Goal: Task Accomplishment & Management: Manage account settings

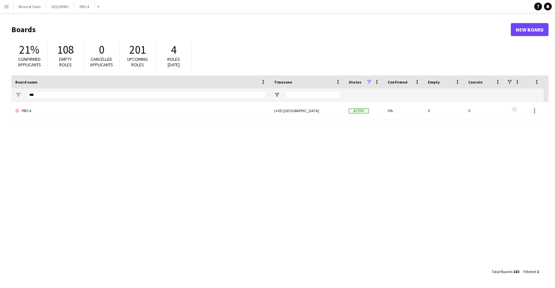
click at [5, 9] on button "Menu" at bounding box center [6, 6] width 13 height 13
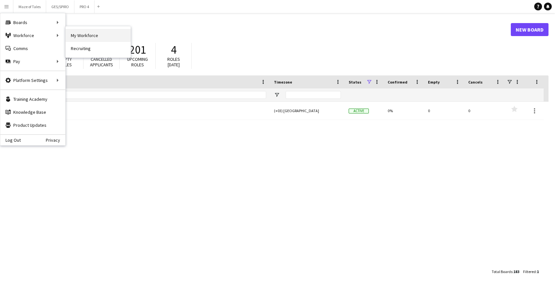
click at [76, 36] on link "My Workforce" at bounding box center [98, 35] width 65 height 13
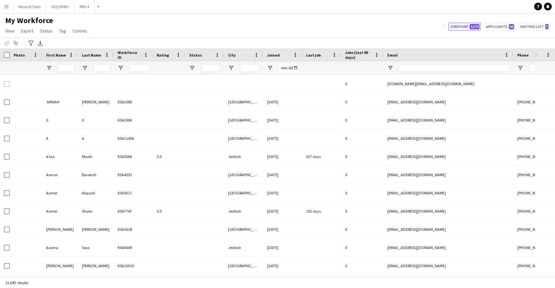
type input "*******"
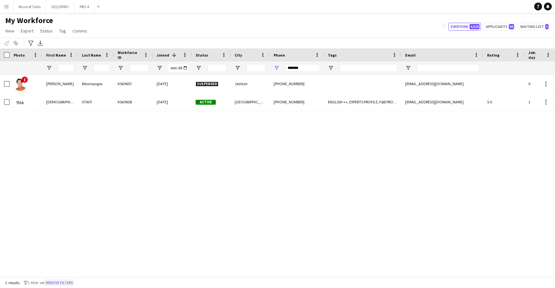
click at [61, 283] on button "Remove filters" at bounding box center [60, 282] width 30 height 7
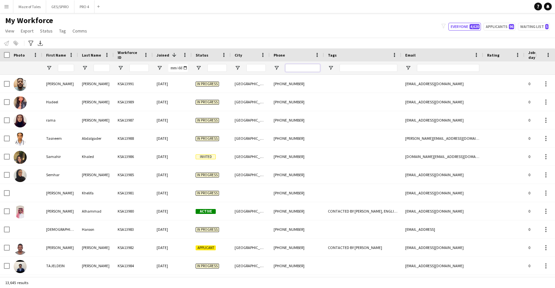
click at [309, 67] on input "Phone Filter Input" at bounding box center [302, 68] width 35 height 8
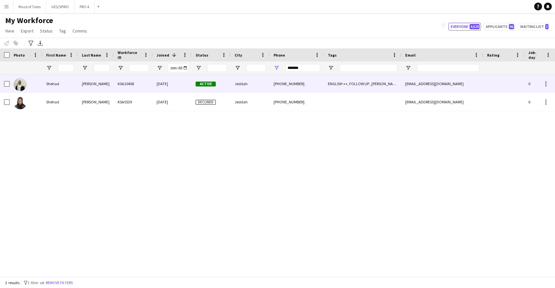
click at [182, 81] on div "25-09-2024" at bounding box center [172, 84] width 39 height 18
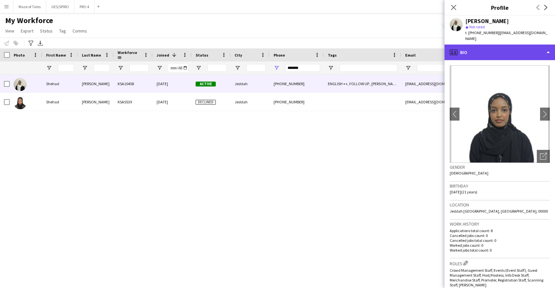
click at [477, 45] on div "profile Bio" at bounding box center [500, 53] width 111 height 16
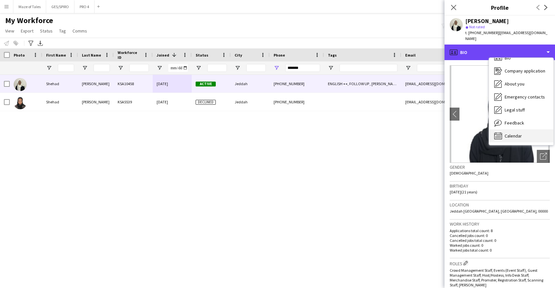
scroll to position [9, 0]
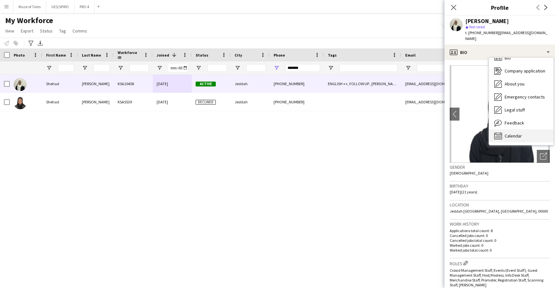
click at [477, 133] on span "Calendar" at bounding box center [513, 136] width 17 height 6
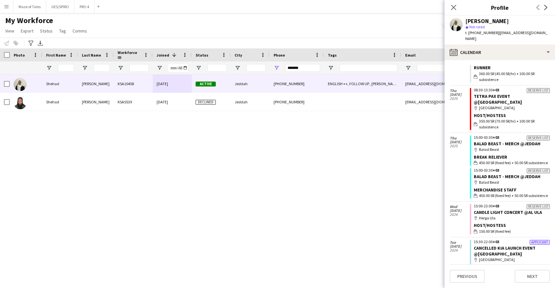
scroll to position [134, 0]
click at [308, 66] on input "*******" at bounding box center [302, 68] width 35 height 8
click at [308, 68] on input "*******" at bounding box center [302, 68] width 35 height 8
drag, startPoint x: 309, startPoint y: 68, endPoint x: 274, endPoint y: 67, distance: 34.5
click at [274, 67] on div "*******" at bounding box center [297, 67] width 54 height 13
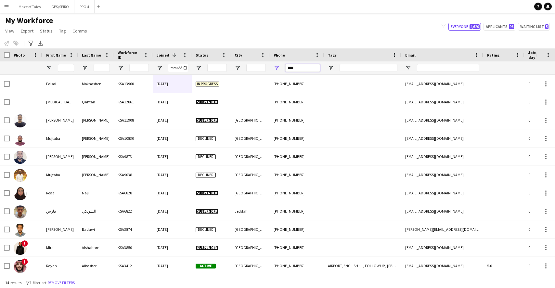
click at [288, 71] on input "****" at bounding box center [302, 68] width 35 height 8
click at [289, 69] on input "****" at bounding box center [302, 68] width 35 height 8
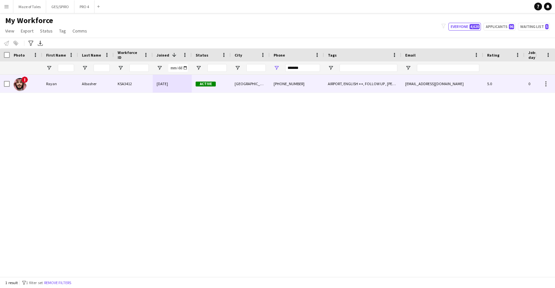
click at [263, 86] on div "Riyadh" at bounding box center [250, 84] width 39 height 18
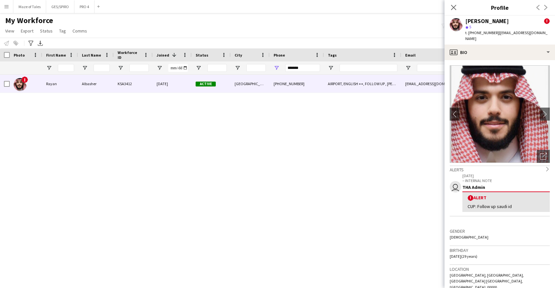
scroll to position [0, 0]
click at [456, 7] on icon "Close pop-in" at bounding box center [454, 7] width 6 height 6
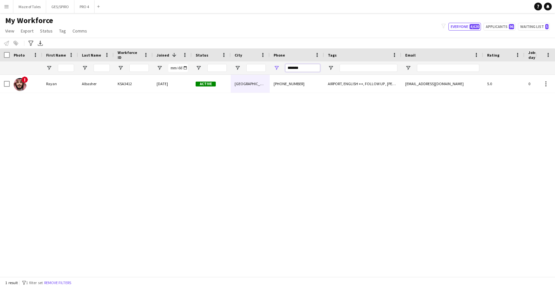
click at [310, 71] on input "*******" at bounding box center [302, 68] width 35 height 8
drag, startPoint x: 276, startPoint y: 66, endPoint x: 271, endPoint y: 65, distance: 4.6
click at [272, 65] on div "*******" at bounding box center [297, 67] width 54 height 13
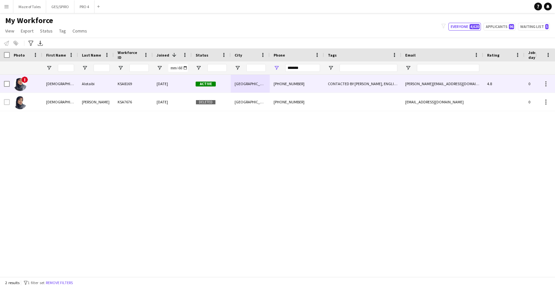
click at [136, 86] on div "KSA8169" at bounding box center [133, 84] width 39 height 18
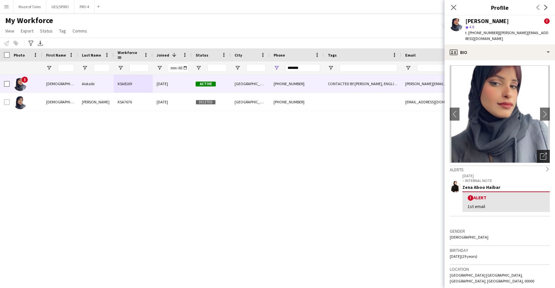
click at [477, 153] on icon at bounding box center [545, 155] width 5 height 5
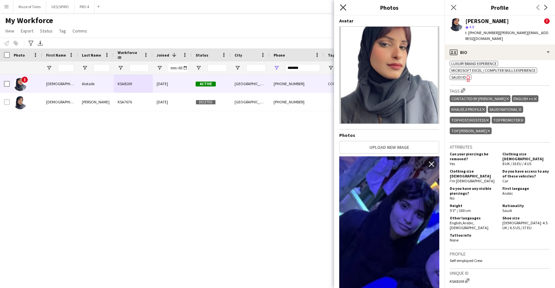
click at [343, 6] on icon "Close pop-in" at bounding box center [343, 7] width 6 height 6
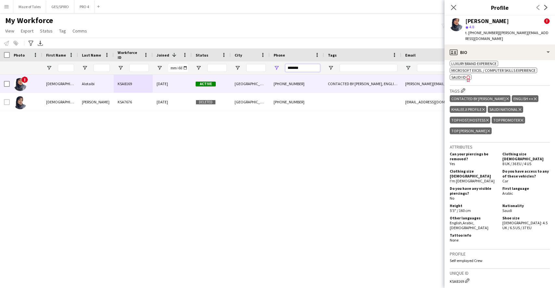
drag, startPoint x: 276, startPoint y: 66, endPoint x: 246, endPoint y: 64, distance: 30.6
click at [246, 64] on div at bounding box center [337, 67] width 675 height 13
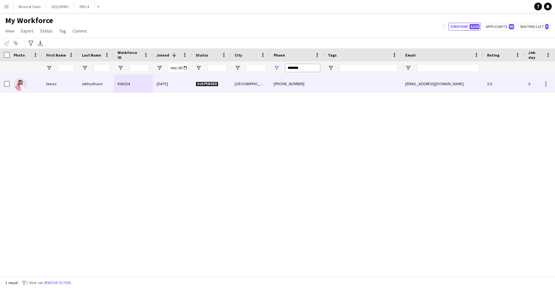
type input "*******"
click at [221, 89] on div "Suspended" at bounding box center [211, 84] width 39 height 18
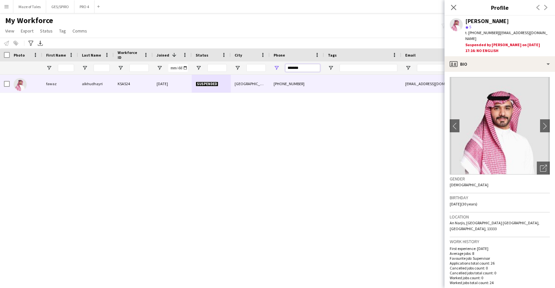
drag, startPoint x: 302, startPoint y: 66, endPoint x: 274, endPoint y: 68, distance: 28.4
click at [274, 68] on div "*******" at bounding box center [297, 67] width 54 height 13
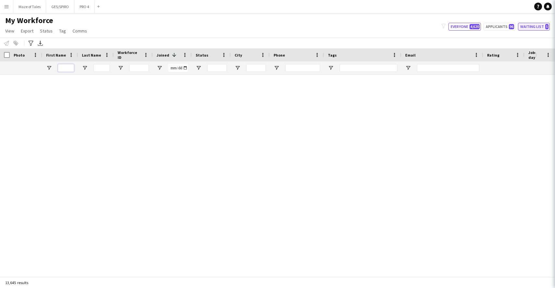
drag, startPoint x: 61, startPoint y: 69, endPoint x: 532, endPoint y: 27, distance: 472.9
click at [61, 69] on input "First Name Filter Input" at bounding box center [66, 68] width 16 height 8
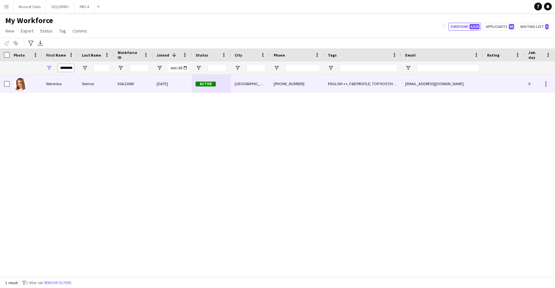
type input "********"
click at [154, 87] on div "02-07-2025" at bounding box center [172, 84] width 39 height 18
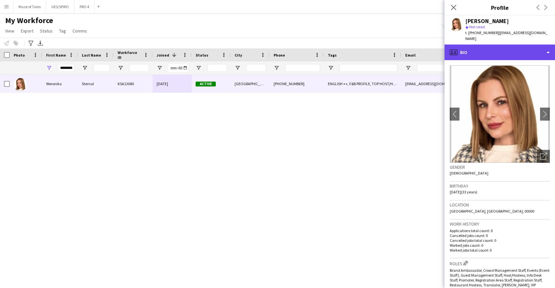
click at [477, 45] on div "profile Bio" at bounding box center [500, 53] width 111 height 16
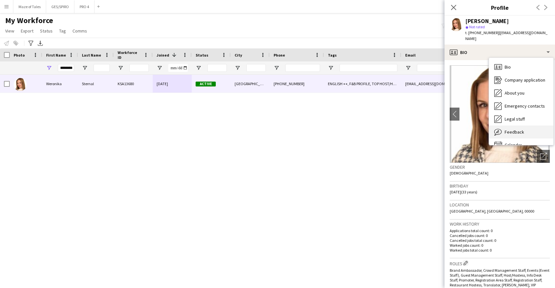
click at [477, 129] on span "Feedback" at bounding box center [515, 132] width 20 height 6
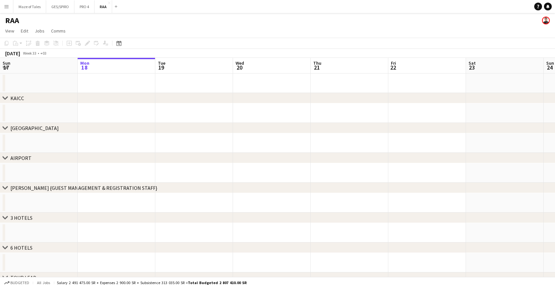
click at [119, 8] on div "Add" at bounding box center [116, 6] width 8 height 13
click at [117, 8] on button "Add" at bounding box center [115, 6] width 5 height 5
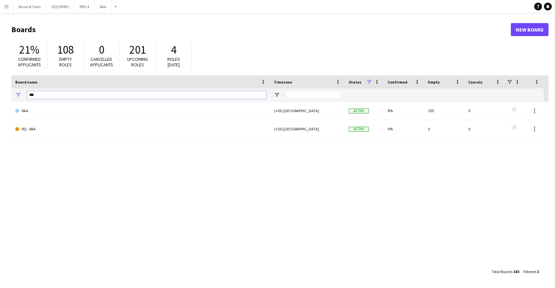
drag, startPoint x: 44, startPoint y: 91, endPoint x: 39, endPoint y: 93, distance: 5.9
click at [35, 92] on input "***" at bounding box center [146, 95] width 239 height 8
drag, startPoint x: 36, startPoint y: 94, endPoint x: 5, endPoint y: 93, distance: 31.2
click at [5, 93] on main "Boards New Board 21% Confirmed applicants 108 Empty roles 0 Cancelled applicant…" at bounding box center [277, 150] width 555 height 275
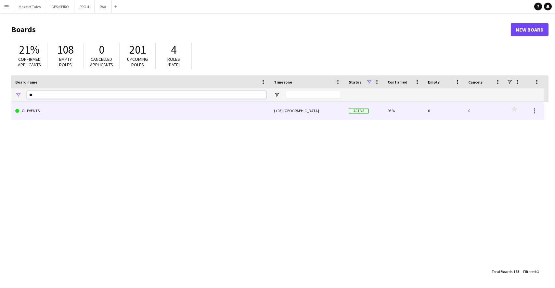
type input "**"
click at [125, 112] on link "GL EVENTS" at bounding box center [140, 111] width 251 height 18
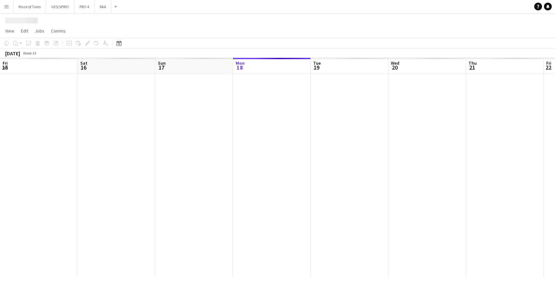
scroll to position [0, 155]
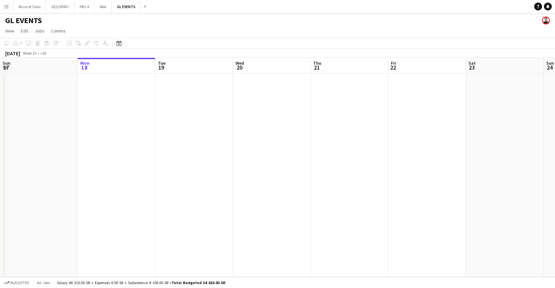
click at [121, 44] on icon "Date picker" at bounding box center [118, 43] width 5 height 5
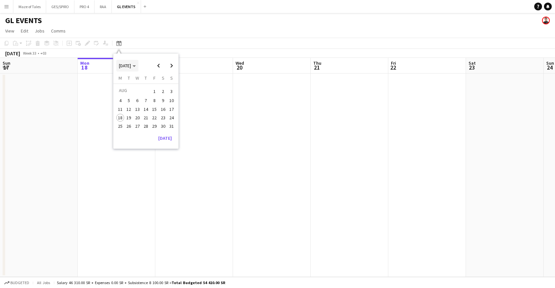
click at [131, 66] on span "[DATE]" at bounding box center [125, 66] width 12 height 6
click at [137, 100] on span "2025" at bounding box center [138, 99] width 13 height 8
click at [137, 108] on span "OCT" at bounding box center [138, 108] width 13 height 8
click at [146, 109] on span "9" at bounding box center [146, 108] width 8 height 8
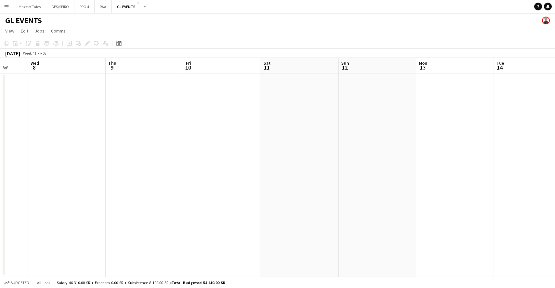
scroll to position [0, 236]
drag, startPoint x: 212, startPoint y: 140, endPoint x: 122, endPoint y: 149, distance: 90.4
click at [122, 149] on app-calendar-viewport "Sun 5 Mon 6 Tue 7 Wed 8 Thu 9 Fri 10 Sat 11 Sun 12 Mon 13 Tue 14 Wed 15 Thu 16 …" at bounding box center [277, 167] width 555 height 219
drag, startPoint x: 354, startPoint y: 166, endPoint x: 193, endPoint y: 163, distance: 161.0
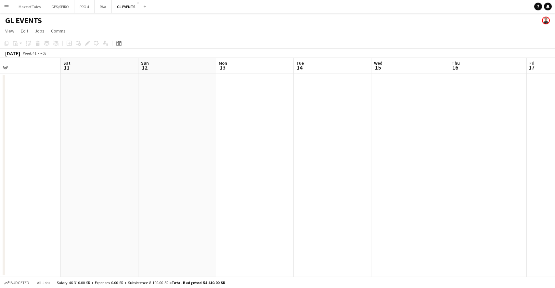
click at [193, 163] on app-calendar-viewport "Tue 7 Wed 8 Thu 9 Fri 10 Sat 11 Sun 12 Mon 13 Tue 14 Wed 15 Thu 16 Fri 17 Sat 1…" at bounding box center [277, 167] width 555 height 219
drag, startPoint x: 440, startPoint y: 179, endPoint x: 250, endPoint y: 177, distance: 189.9
click at [250, 177] on app-calendar-viewport "Thu 9 Fri 10 Sat 11 Sun 12 Mon 13 Tue 14 Wed 15 Thu 16 Fri 17 Sat 18 Sun 19 Mon…" at bounding box center [277, 167] width 555 height 219
drag, startPoint x: 317, startPoint y: 170, endPoint x: 184, endPoint y: 164, distance: 132.4
click at [184, 164] on app-calendar-viewport "Mon 13 Tue 14 Wed 15 Thu 16 Fri 17 Sat 18 Sun 19 Mon 20 Tue 21 Wed 22 Thu 23 Fr…" at bounding box center [277, 167] width 555 height 219
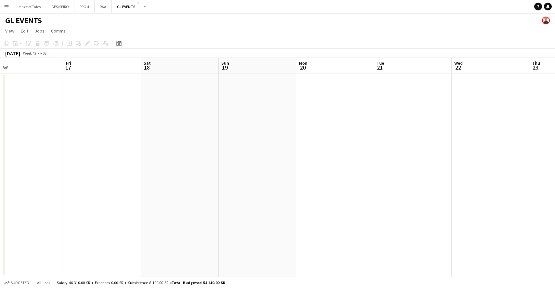
drag, startPoint x: 242, startPoint y: 160, endPoint x: 545, endPoint y: 188, distance: 304.3
click at [550, 188] on app-calendar-viewport "Tue 14 Wed 15 Thu 16 Fri 17 Sat 18 Sun 19 Mon 20 Tue 21 Wed 22 Thu 23 Fri 24 Sa…" at bounding box center [277, 167] width 555 height 219
drag, startPoint x: 250, startPoint y: 153, endPoint x: 125, endPoint y: 145, distance: 125.1
click at [548, 173] on app-calendar-viewport "Tue 7 Wed 8 Thu 9 Fri 10 Sat 11 Sun 12 Mon 13 Tue 14 Wed 15 Thu 16 Fri 17 Sat 1…" at bounding box center [277, 167] width 555 height 219
drag, startPoint x: 192, startPoint y: 150, endPoint x: 316, endPoint y: 172, distance: 126.5
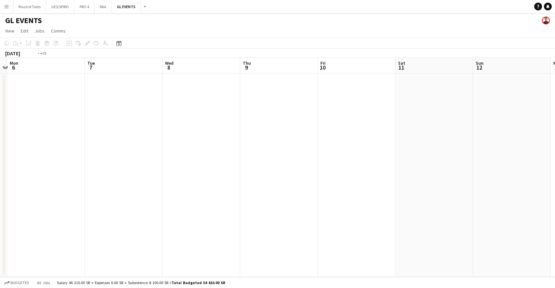
click at [377, 174] on app-calendar-viewport "Sat 4 Sun 5 Mon 6 Tue 7 Wed 8 Thu 9 Fri 10 Sat 11 Sun 12 Mon 13 Tue 14 Wed 15 T…" at bounding box center [277, 167] width 555 height 219
drag, startPoint x: 9, startPoint y: 138, endPoint x: 326, endPoint y: 178, distance: 319.2
click at [328, 178] on div "Fri 3 Sat 4 Sun 5 Mon 6 Tue 7 Wed 8 Thu 9 Fri 10 Sat 11 Sun 12 Mon 13 Tue 14 We…" at bounding box center [277, 167] width 555 height 219
drag, startPoint x: 257, startPoint y: 170, endPoint x: 205, endPoint y: 165, distance: 52.2
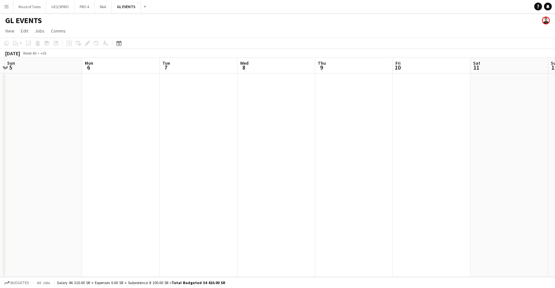
click at [257, 170] on app-date-cell at bounding box center [277, 175] width 78 height 204
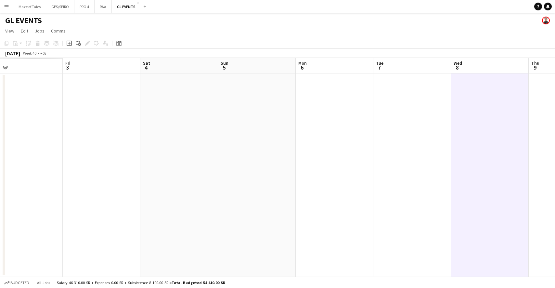
drag, startPoint x: 304, startPoint y: 175, endPoint x: 447, endPoint y: 188, distance: 143.6
click at [455, 188] on app-calendar-viewport "Tue 30 Wed 1 Thu 2 Fri 3 Sat 4 Sun 5 Mon 6 Tue 7 Wed 8 Thu 9 Fri 10 Sat 11 Sun …" at bounding box center [277, 167] width 555 height 219
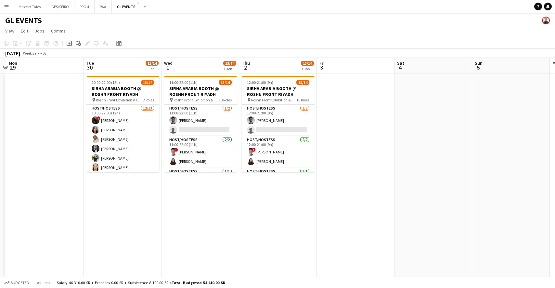
scroll to position [0, 141]
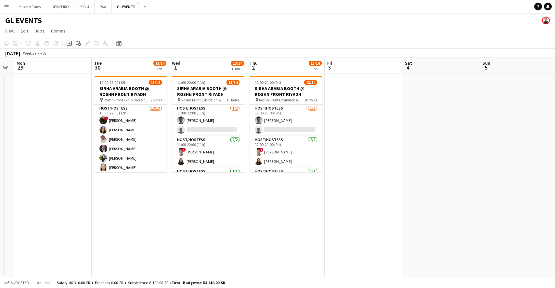
drag, startPoint x: 264, startPoint y: 168, endPoint x: 342, endPoint y: 174, distance: 78.3
click at [342, 174] on app-calendar-viewport "Sat 27 Sun 28 Mon 29 Tue 30 13/14 1 Job Wed 1 13/14 1 Job Thu 2 13/14 1 Job Fri…" at bounding box center [277, 167] width 555 height 219
click at [370, 163] on app-date-cell at bounding box center [364, 175] width 78 height 204
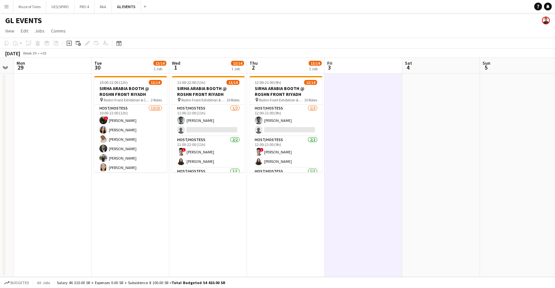
click at [263, 203] on app-date-cell "12:00-21:00 (9h) 13/14 SIRHA ARABIA BOOTH @ ROSHN FRONT RIYADH pin Roshn Front …" at bounding box center [286, 175] width 78 height 204
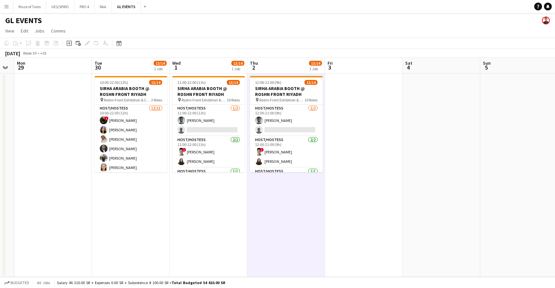
click at [197, 224] on app-date-cell "11:00-22:00 (11h) 13/14 SIRHA ARABIA BOOTH @ ROSHN FRONT RIYADH pin Roshn Front…" at bounding box center [209, 175] width 78 height 204
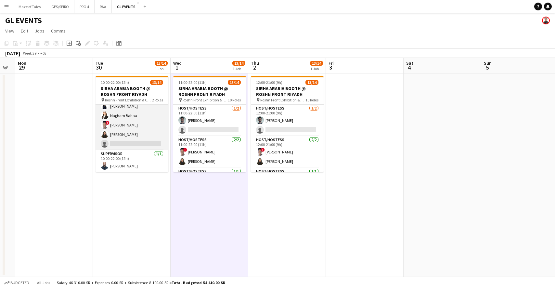
scroll to position [0, 140]
click at [148, 146] on app-card-role "Host/Hostess 12/13 10:00-22:00 (12h) ! Molka Kchouk Fatema Al-sewar Abubakr Awa…" at bounding box center [131, 82] width 73 height 135
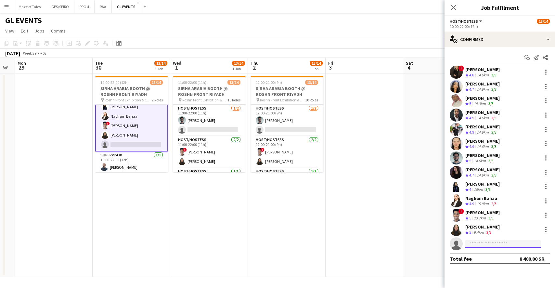
click at [510, 245] on input at bounding box center [503, 244] width 75 height 8
type input "*******"
click at [507, 257] on span "[EMAIL_ADDRESS][DOMAIN_NAME]" at bounding box center [503, 258] width 65 height 5
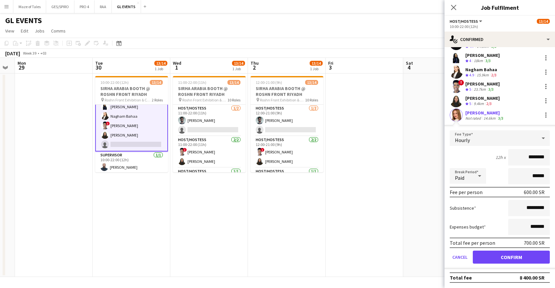
scroll to position [129, 0]
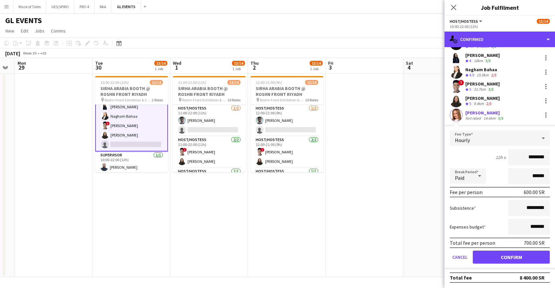
click at [514, 46] on div "single-neutral-actions-check-2 Confirmed" at bounding box center [500, 40] width 111 height 16
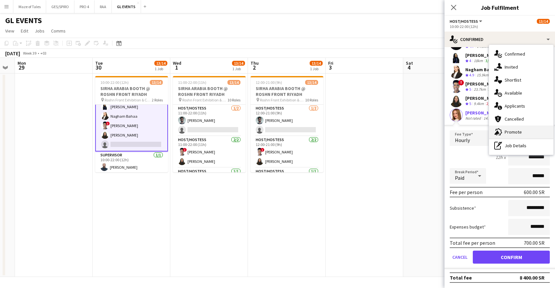
click at [519, 132] on div "advertising-megaphone Promote" at bounding box center [521, 131] width 64 height 13
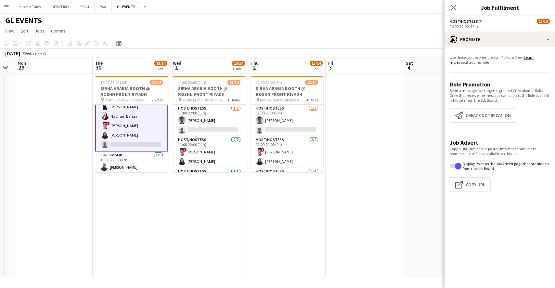
scroll to position [0, 0]
click at [476, 179] on button "Click to copy URL Copy Url" at bounding box center [470, 184] width 41 height 15
click at [117, 192] on app-date-cell "10:00-22:00 (12h) 13/14 SIRHA ARABIA BOOTH @ ROSHN FRONT RIYADH pin Roshn Front…" at bounding box center [132, 175] width 78 height 204
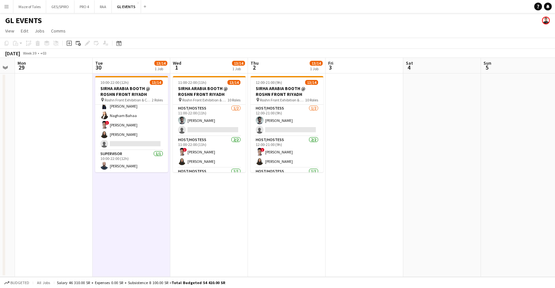
click at [282, 209] on app-date-cell "12:00-21:00 (9h) 13/14 SIRHA ARABIA BOOTH @ ROSHN FRONT RIYADH pin Roshn Front …" at bounding box center [287, 175] width 78 height 204
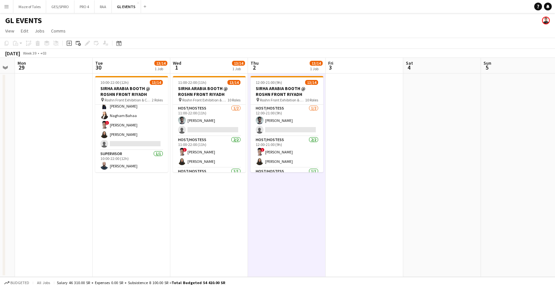
scroll to position [0, 140]
click at [234, 213] on app-date-cell "11:00-22:00 (11h) 13/14 SIRHA ARABIA BOOTH @ ROSHN FRONT RIYADH pin Roshn Front…" at bounding box center [210, 175] width 78 height 204
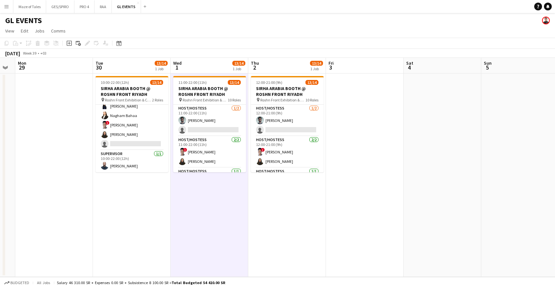
click at [146, 225] on app-date-cell "10:00-22:00 (12h) 13/14 SIRHA ARABIA BOOTH @ ROSHN FRONT RIYADH pin Roshn Front…" at bounding box center [132, 175] width 78 height 204
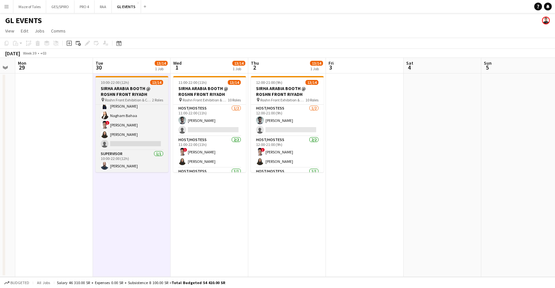
click at [150, 98] on span "Roshn Front Exhibition & Conference Center - [GEOGRAPHIC_DATA]" at bounding box center [128, 100] width 47 height 5
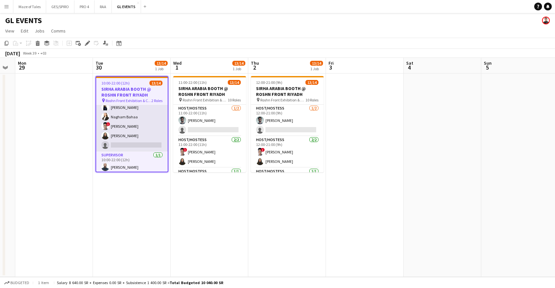
scroll to position [0, 138]
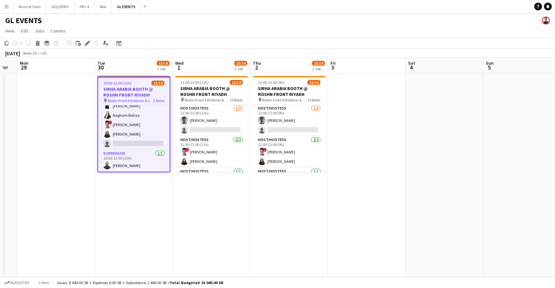
click at [203, 213] on app-date-cell "11:00-22:00 (11h) 13/14 SIRHA ARABIA BOOTH @ ROSHN FRONT RIYADH pin Roshn Front…" at bounding box center [212, 175] width 78 height 204
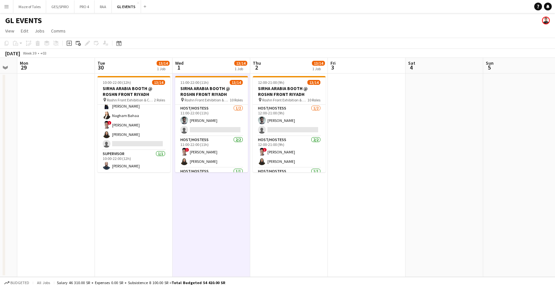
scroll to position [90, 0]
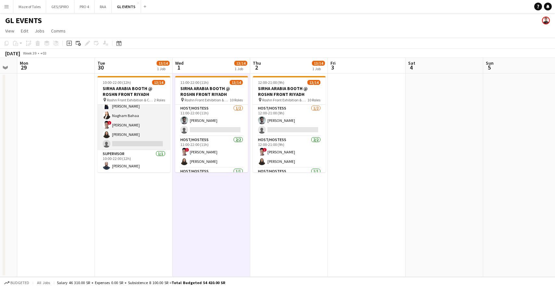
click at [138, 146] on app-card-role "Host/Hostess 12/13 10:00-22:00 (12h) ! Molka Kchouk Fatema Al-sewar Abubakr Awa…" at bounding box center [134, 82] width 73 height 135
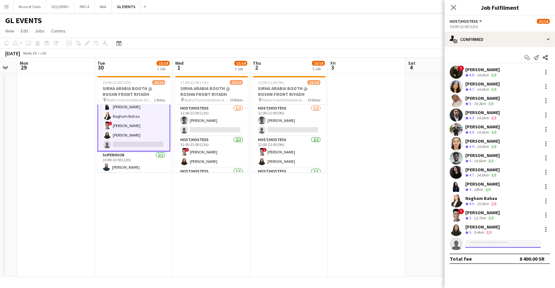
click at [493, 246] on input at bounding box center [503, 244] width 75 height 8
type input "****"
click at [508, 258] on span "[EMAIL_ADDRESS][DOMAIN_NAME]" at bounding box center [503, 258] width 65 height 5
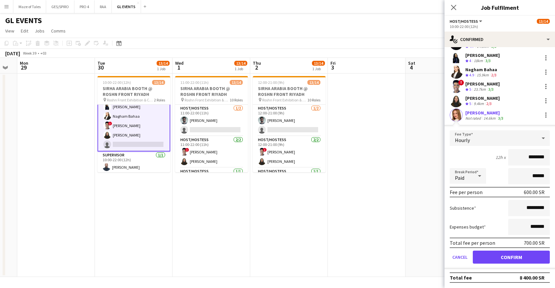
scroll to position [0, 0]
click at [515, 256] on button "Confirm" at bounding box center [511, 257] width 77 height 13
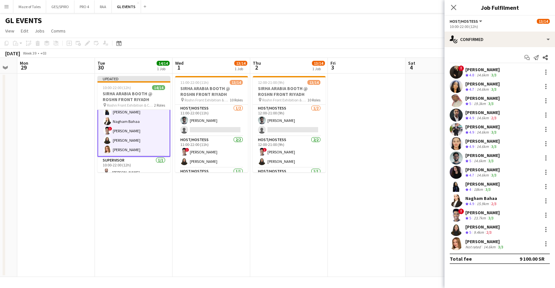
click at [367, 198] on app-date-cell at bounding box center [367, 175] width 78 height 204
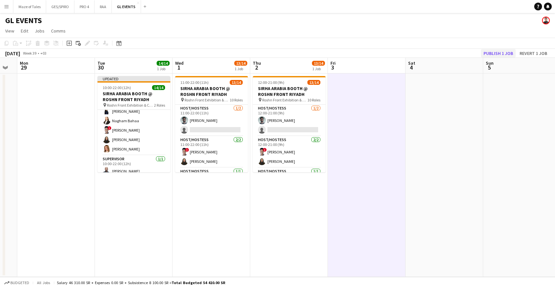
click at [494, 51] on button "Publish 1 job" at bounding box center [498, 53] width 35 height 8
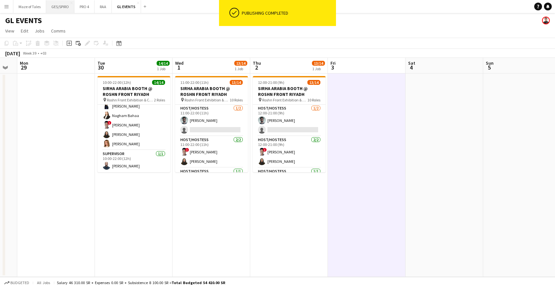
scroll to position [0, 0]
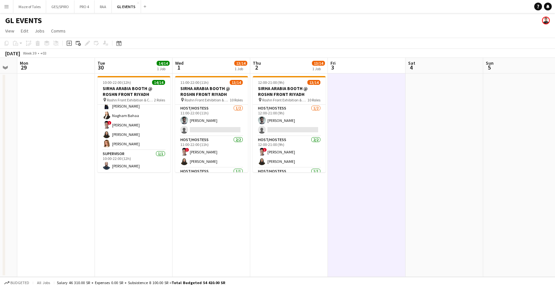
click at [180, 231] on app-date-cell "11:00-22:00 (11h) 13/14 SIRHA ARABIA BOOTH @ ROSHN FRONT RIYADH pin Roshn Front…" at bounding box center [212, 175] width 78 height 204
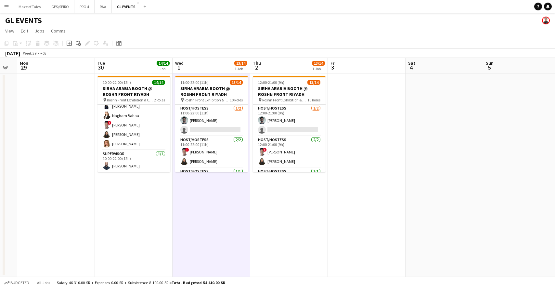
click at [266, 240] on app-date-cell "12:00-21:00 (9h) 13/14 SIRHA ARABIA BOOTH @ ROSHN FRONT RIYADH pin Roshn Front …" at bounding box center [289, 175] width 78 height 204
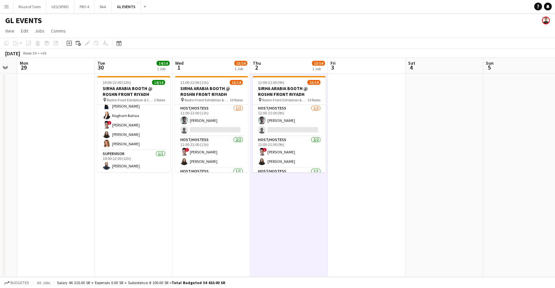
click at [375, 240] on app-date-cell at bounding box center [367, 175] width 78 height 204
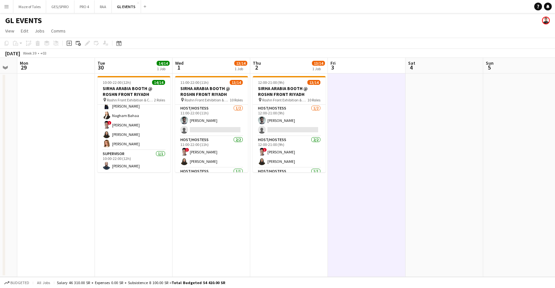
scroll to position [0, 0]
click at [305, 239] on app-date-cell "12:00-21:00 (9h) 13/14 SIRHA ARABIA BOOTH @ ROSHN FRONT RIYADH pin Roshn Front …" at bounding box center [289, 175] width 78 height 204
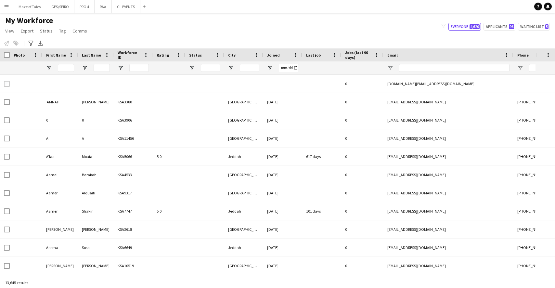
type input "********"
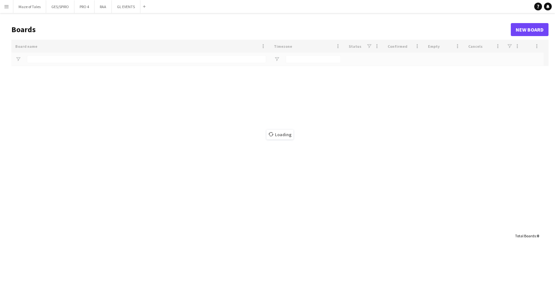
type input "**"
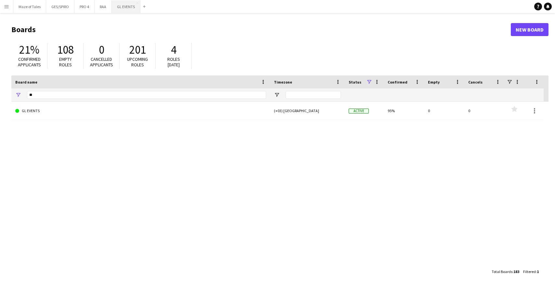
click at [118, 5] on button "GL EVENTS Close" at bounding box center [126, 6] width 29 height 13
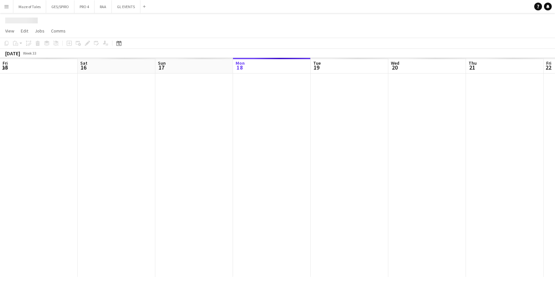
scroll to position [0, 155]
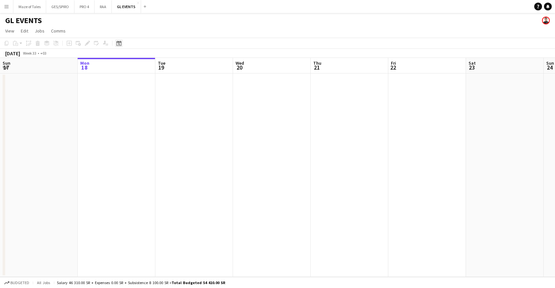
click at [120, 43] on icon at bounding box center [119, 44] width 2 height 2
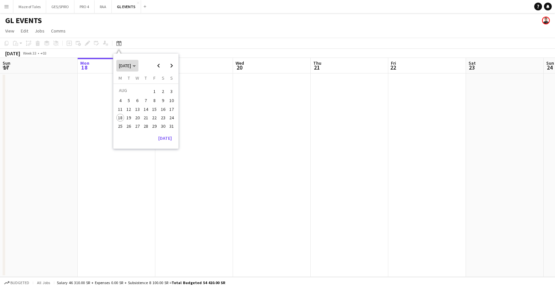
click at [131, 63] on span "[DATE]" at bounding box center [125, 66] width 12 height 6
click at [141, 98] on span "2025" at bounding box center [138, 99] width 13 height 8
click at [136, 107] on span "OCT" at bounding box center [138, 108] width 13 height 8
click at [139, 133] on span "29" at bounding box center [138, 133] width 8 height 8
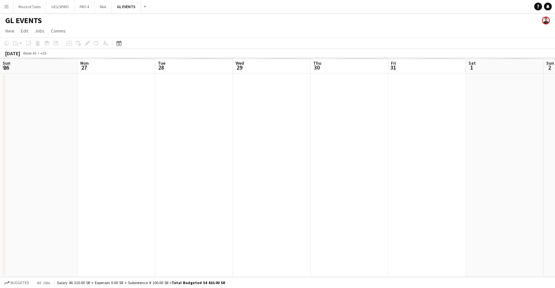
scroll to position [0, 223]
click at [120, 43] on icon "Date picker" at bounding box center [118, 43] width 5 height 5
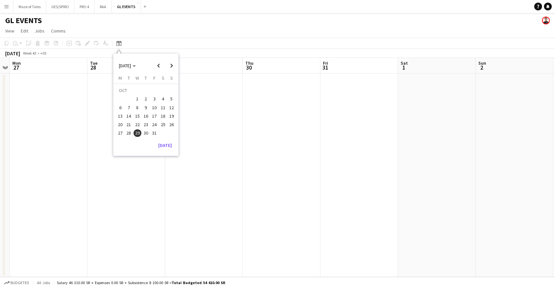
click at [142, 106] on span "9" at bounding box center [146, 108] width 8 height 8
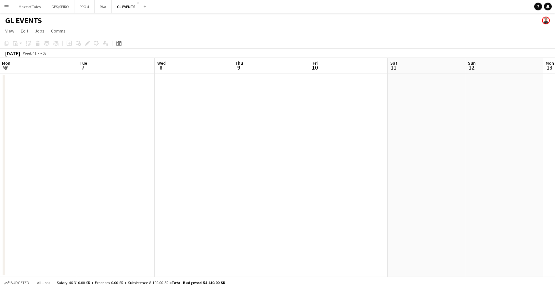
drag, startPoint x: 213, startPoint y: 127, endPoint x: 280, endPoint y: 138, distance: 68.3
click at [280, 138] on app-calendar-viewport "Sat 4 Sun 5 Mon 6 Tue 7 Wed 8 Thu 9 Fri 10 Sat 11 Sun 12 Mon 13 Tue 14 Wed 15 T…" at bounding box center [277, 167] width 555 height 219
drag, startPoint x: 372, startPoint y: 158, endPoint x: 467, endPoint y: 185, distance: 98.9
click at [470, 186] on app-calendar-viewport "Fri 3 Sat 4 Sun 5 Mon 6 Tue 7 Wed 8 Thu 9 Fri 10 Sat 11 Sun 12 Mon 13 Tue 14 We…" at bounding box center [277, 167] width 555 height 219
drag, startPoint x: 310, startPoint y: 174, endPoint x: 506, endPoint y: 184, distance: 196.3
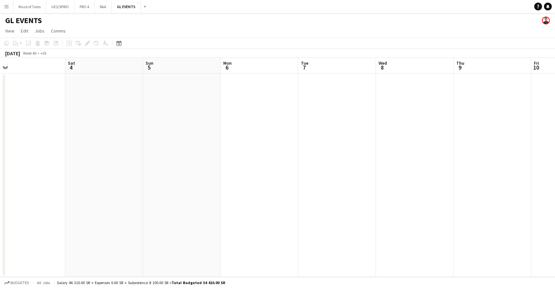
click at [511, 185] on app-calendar-viewport "Wed 1 Thu 2 Fri 3 Sat 4 Sun 5 Mon 6 Tue 7 Wed 8 Thu 9 Fri 10 Sat 11 Sun 12 Mon …" at bounding box center [277, 167] width 555 height 219
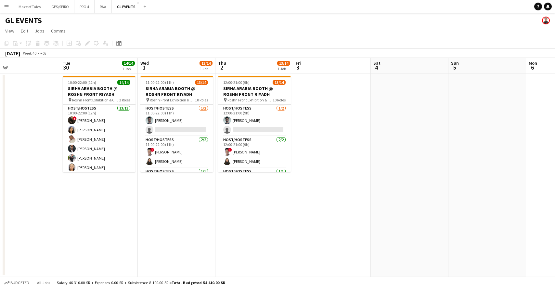
drag, startPoint x: 380, startPoint y: 175, endPoint x: 537, endPoint y: 191, distance: 158.4
click at [537, 191] on app-calendar-viewport "Sat 27 Sun 28 Mon 29 Tue 30 14/14 1 Job Wed 1 13/14 1 Job Thu 2 13/14 1 Job Fri…" at bounding box center [277, 167] width 555 height 219
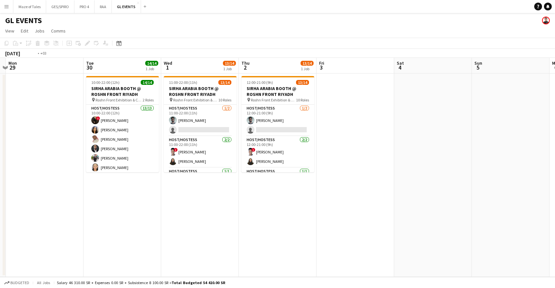
drag, startPoint x: 398, startPoint y: 179, endPoint x: 419, endPoint y: 180, distance: 21.5
click at [419, 180] on app-calendar-viewport "Sat 27 Sun 28 Mon 29 Tue 30 14/14 1 Job Wed 1 13/14 1 Job Thu 2 13/14 1 Job Fri…" at bounding box center [277, 167] width 555 height 219
click at [213, 127] on app-card-role "Host/Hostess [DATE] 11:00-22:00 (11h) [PERSON_NAME] single-neutral-actions" at bounding box center [200, 121] width 73 height 32
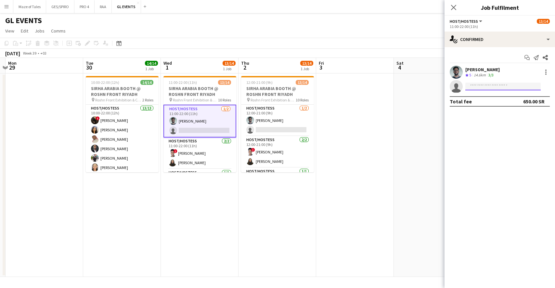
click at [518, 86] on input at bounding box center [503, 87] width 75 height 8
type input "*****"
click at [503, 97] on span "[PERSON_NAME]" at bounding box center [489, 96] width 37 height 6
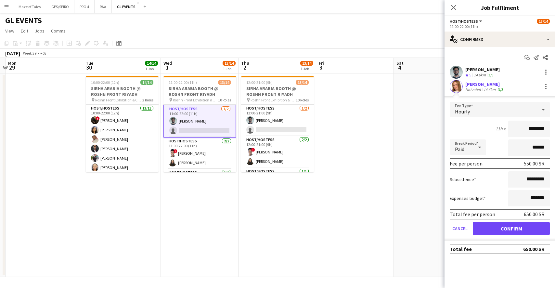
click at [530, 230] on button "Confirm" at bounding box center [511, 228] width 77 height 13
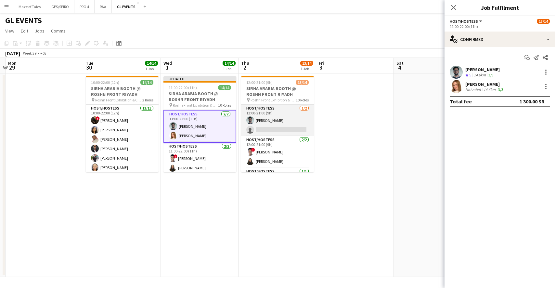
click at [267, 131] on app-card-role "Host/Hostess [DATE] 12:00-21:00 (9h) [PERSON_NAME] single-neutral-actions" at bounding box center [277, 121] width 73 height 32
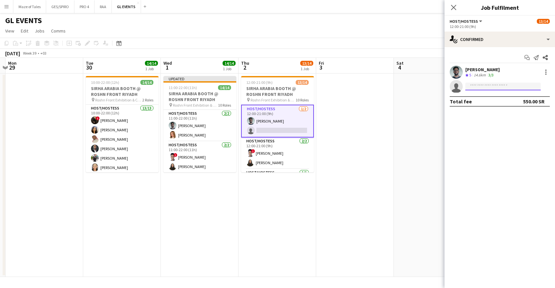
click at [503, 88] on input at bounding box center [503, 87] width 75 height 8
type input "********"
click at [510, 100] on span "[EMAIL_ADDRESS][DOMAIN_NAME]" at bounding box center [503, 101] width 65 height 5
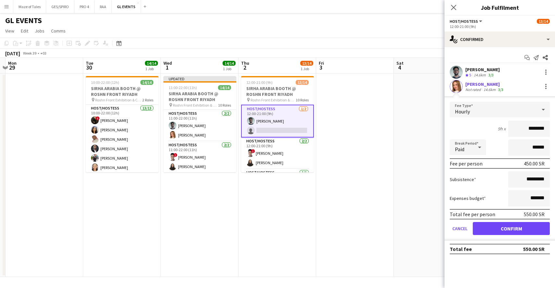
click at [520, 224] on button "Confirm" at bounding box center [511, 228] width 77 height 13
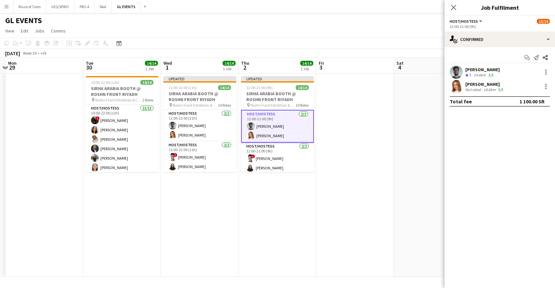
drag, startPoint x: 348, startPoint y: 193, endPoint x: 342, endPoint y: 189, distance: 7.0
click at [348, 193] on app-date-cell at bounding box center [355, 175] width 78 height 204
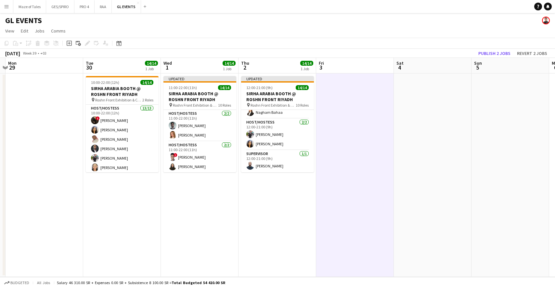
drag, startPoint x: 457, startPoint y: 131, endPoint x: 465, endPoint y: 118, distance: 15.0
click at [457, 131] on app-date-cell at bounding box center [433, 175] width 78 height 204
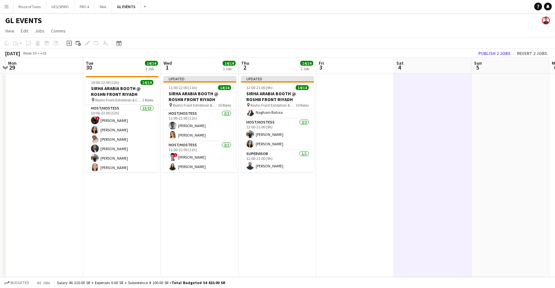
click at [498, 52] on button "Publish 2 jobs" at bounding box center [494, 53] width 37 height 8
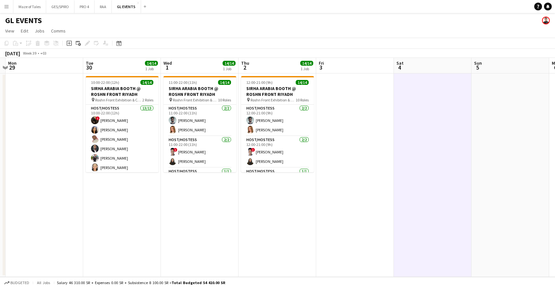
click at [279, 217] on app-date-cell "12:00-21:00 (9h) 14/14 SIRHA ARABIA BOOTH @ ROSHN FRONT RIYADH pin Roshn Front …" at bounding box center [278, 175] width 78 height 204
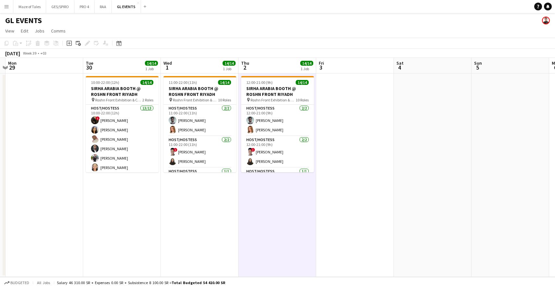
scroll to position [0, 150]
click at [194, 217] on app-date-cell "11:00-22:00 (11h) 14/14 SIRHA ARABIA BOOTH @ ROSHN FRONT RIYADH pin Roshn Front…" at bounding box center [200, 175] width 78 height 204
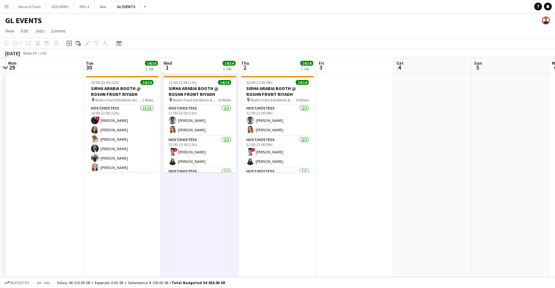
click at [141, 216] on app-date-cell "10:00-22:00 (12h) 14/14 SIRHA ARABIA BOOTH @ ROSHN FRONT RIYADH pin Roshn Front…" at bounding box center [122, 175] width 78 height 204
